Goal: Task Accomplishment & Management: Use online tool/utility

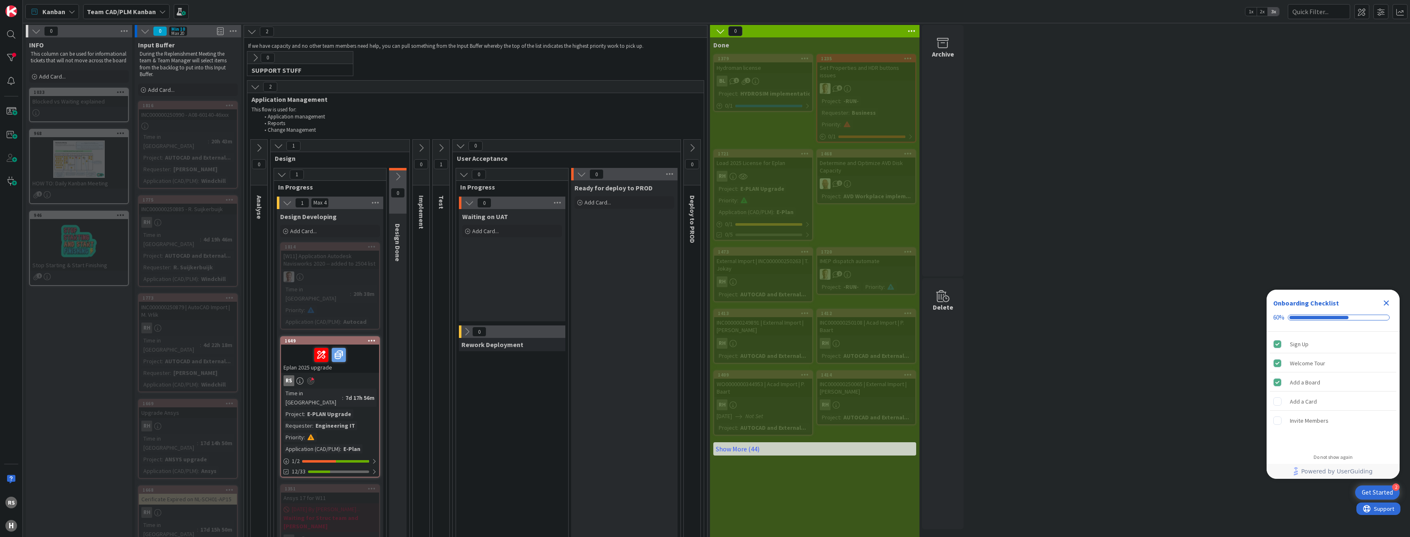
click at [1389, 305] on icon "Close Checklist" at bounding box center [1386, 303] width 5 height 5
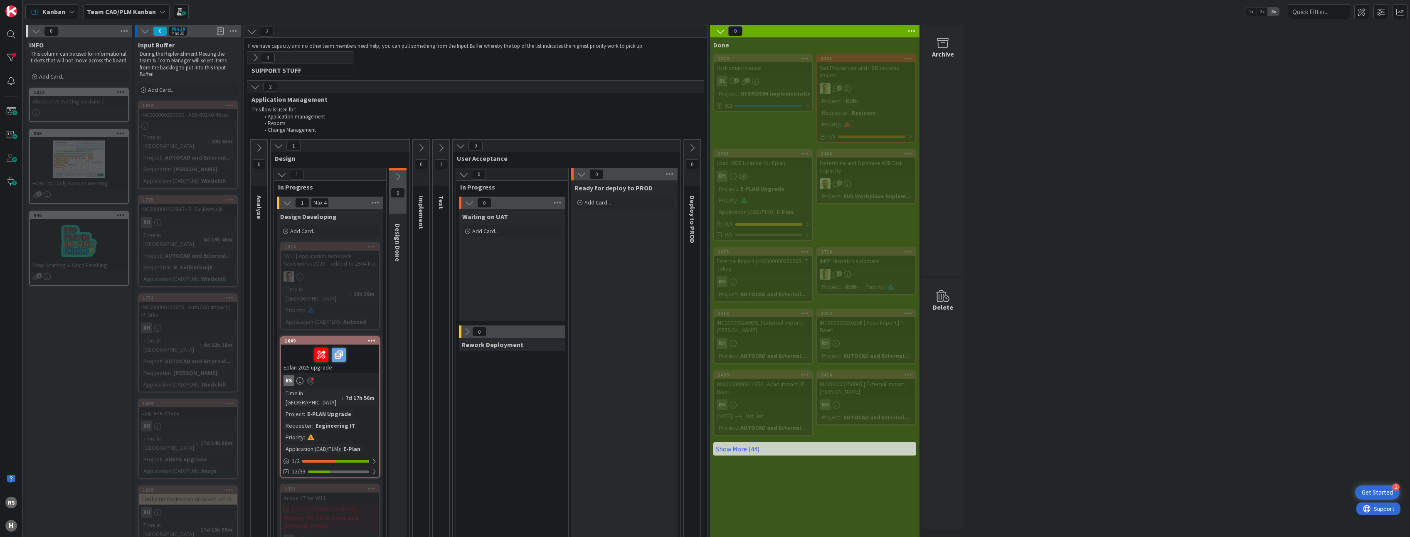
click at [323, 390] on div "Time in Column : 7d 17h 56m Project : E-PLAN Upgrade Requester : Engineering IT…" at bounding box center [330, 421] width 93 height 65
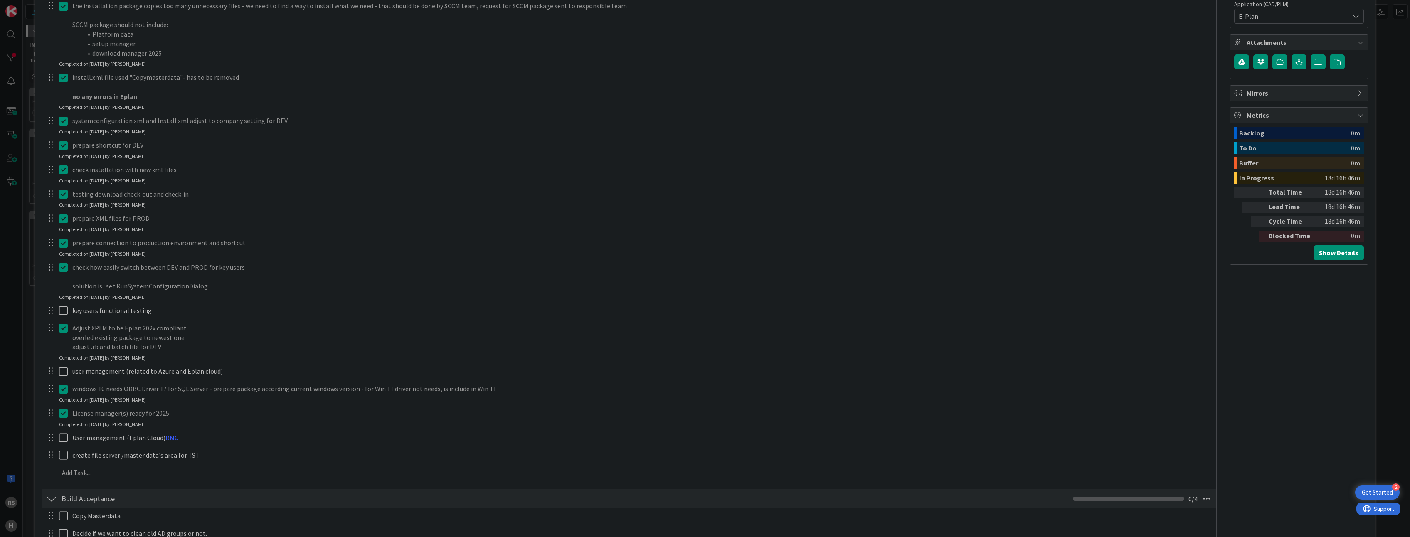
scroll to position [333, 0]
type textarea "x"
click at [171, 440] on link "BMC" at bounding box center [171, 437] width 13 height 8
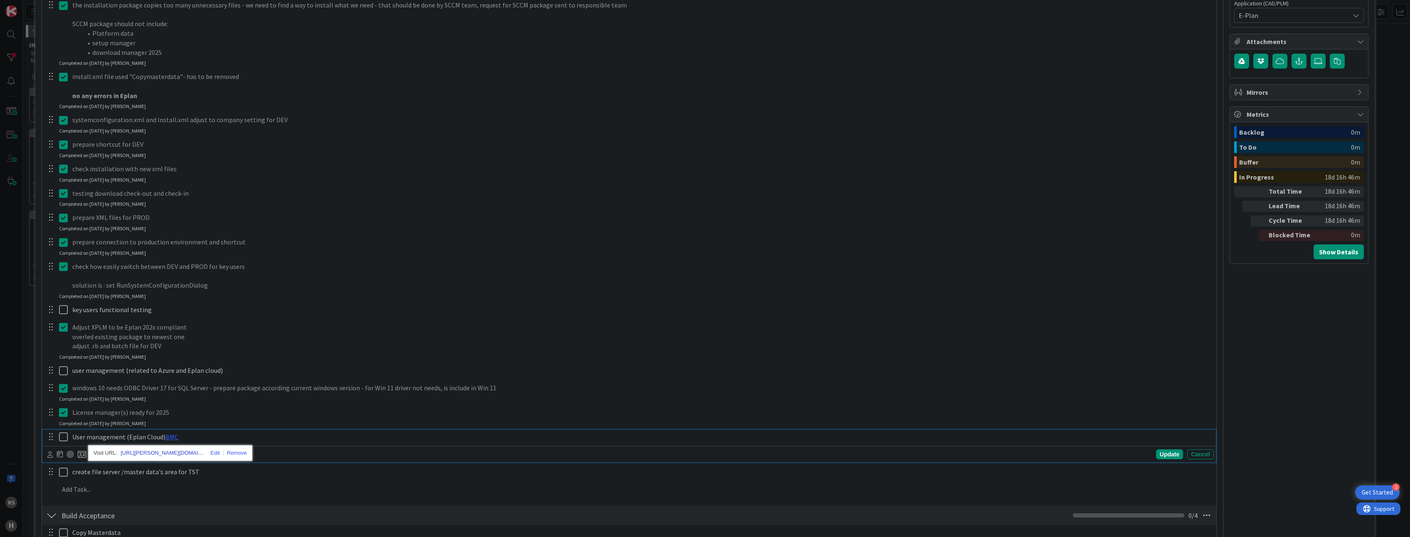
click at [168, 453] on link "[URL][PERSON_NAME][DOMAIN_NAME]" at bounding box center [162, 453] width 83 height 11
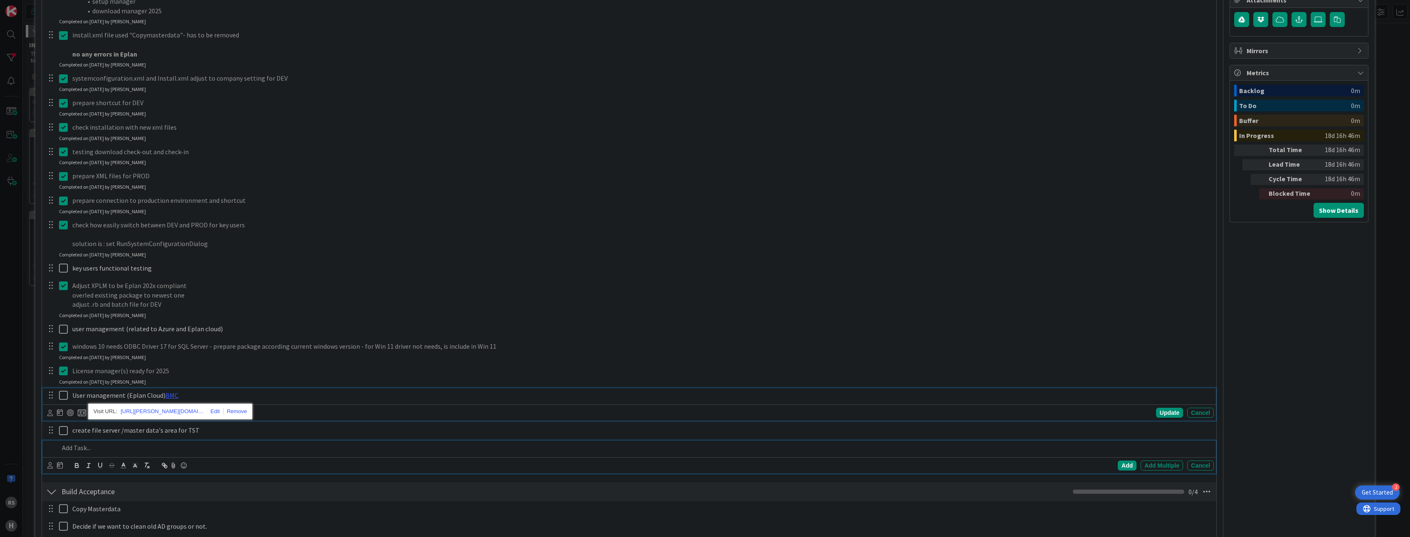
click at [350, 453] on div at bounding box center [635, 448] width 1158 height 15
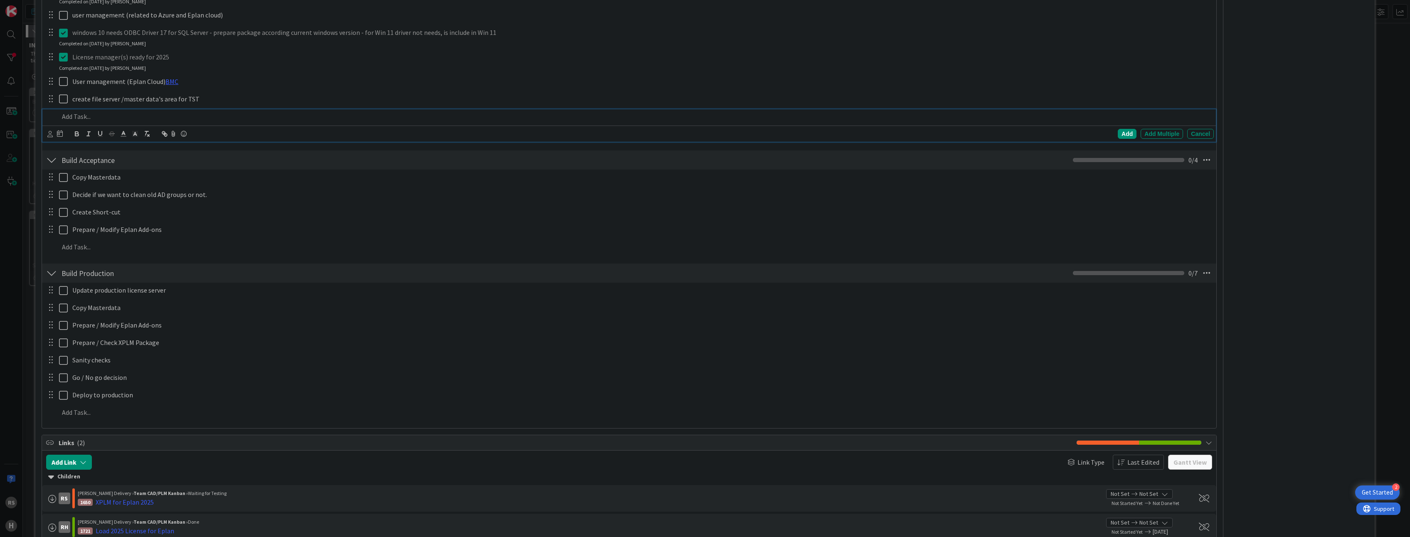
scroll to position [832, 0]
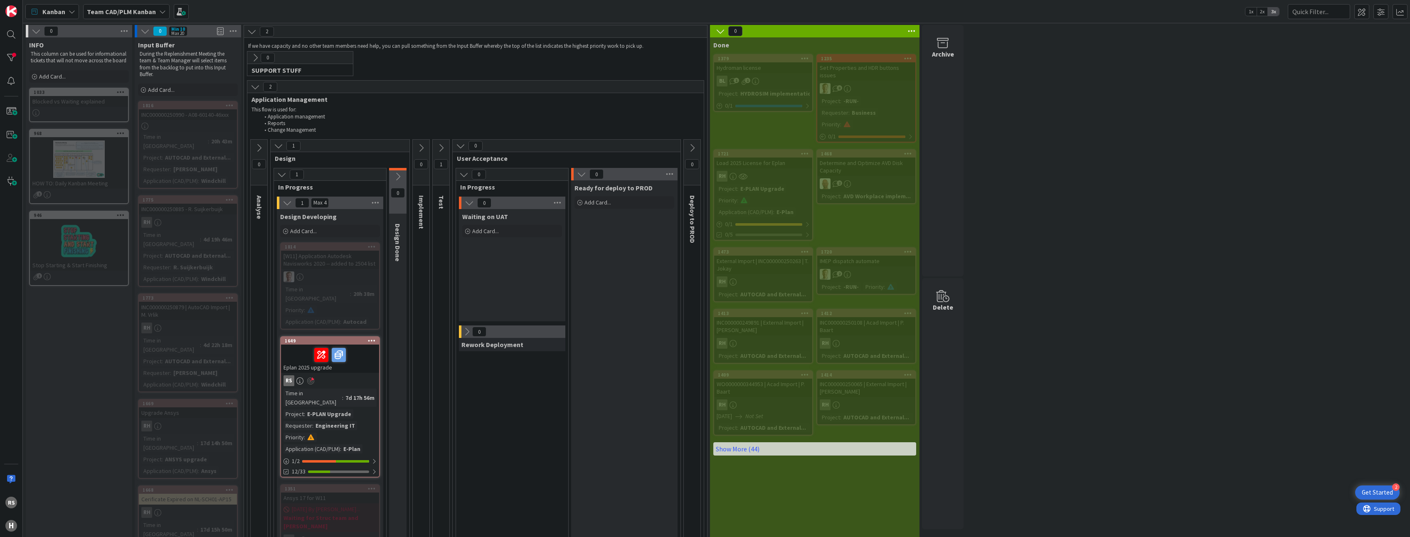
drag, startPoint x: 315, startPoint y: 501, endPoint x: 1104, endPoint y: 443, distance: 791.3
